Goal: Navigation & Orientation: Find specific page/section

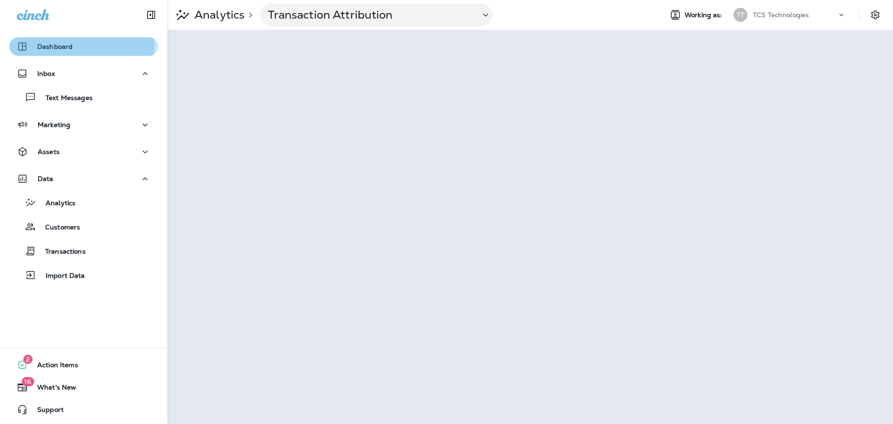
click at [50, 45] on p "Dashboard" at bounding box center [54, 46] width 35 height 7
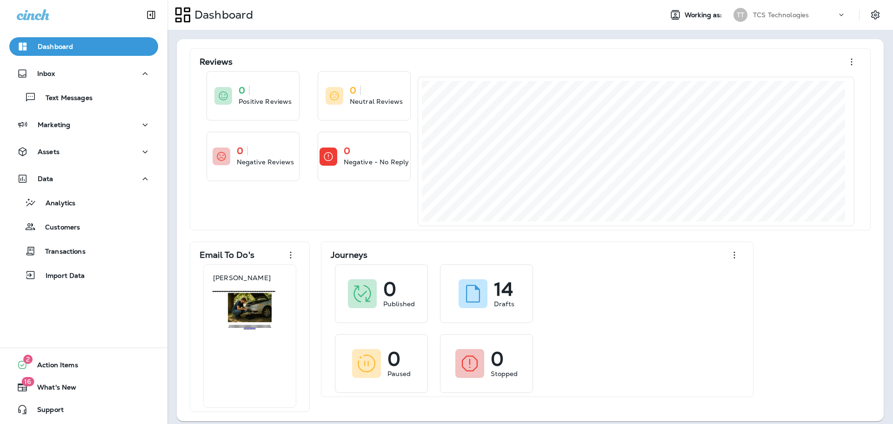
drag, startPoint x: 50, startPoint y: 45, endPoint x: 388, endPoint y: 18, distance: 338.7
click at [388, 18] on div "Dashboard" at bounding box center [410, 14] width 487 height 23
